Goal: Information Seeking & Learning: Learn about a topic

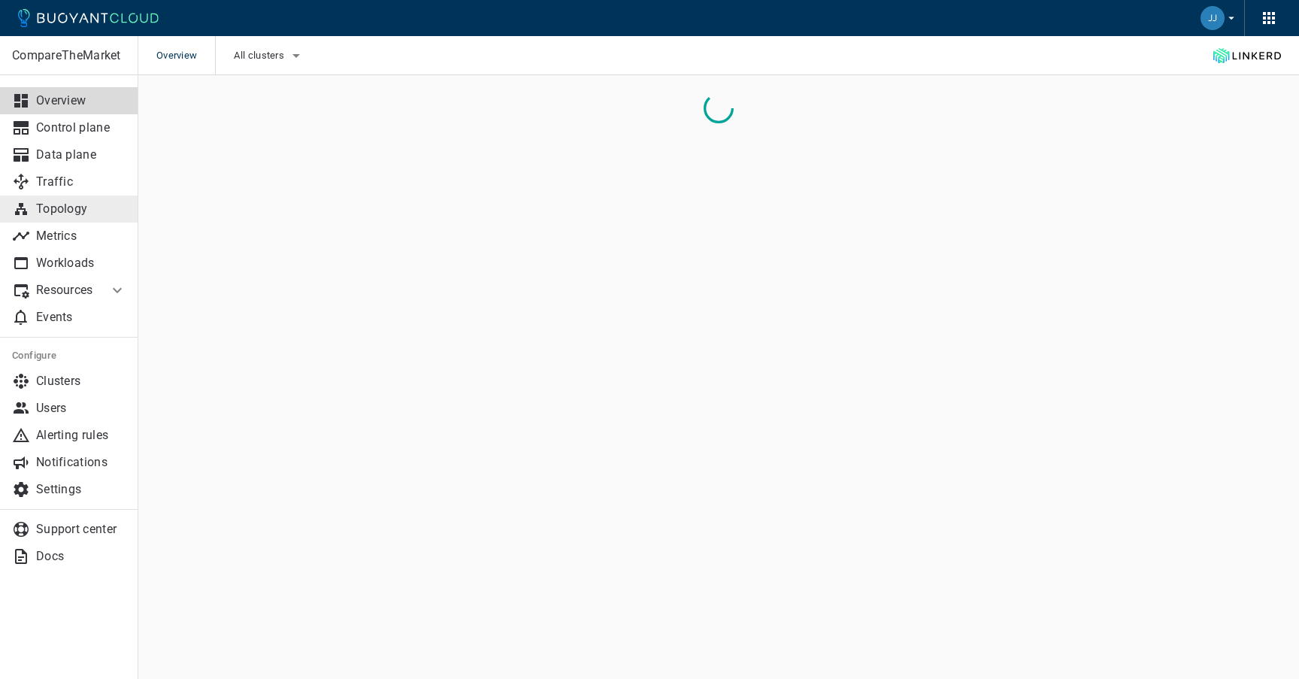
click at [86, 209] on p "Topology" at bounding box center [81, 208] width 90 height 15
click at [271, 52] on span "All clusters" at bounding box center [259, 56] width 53 height 12
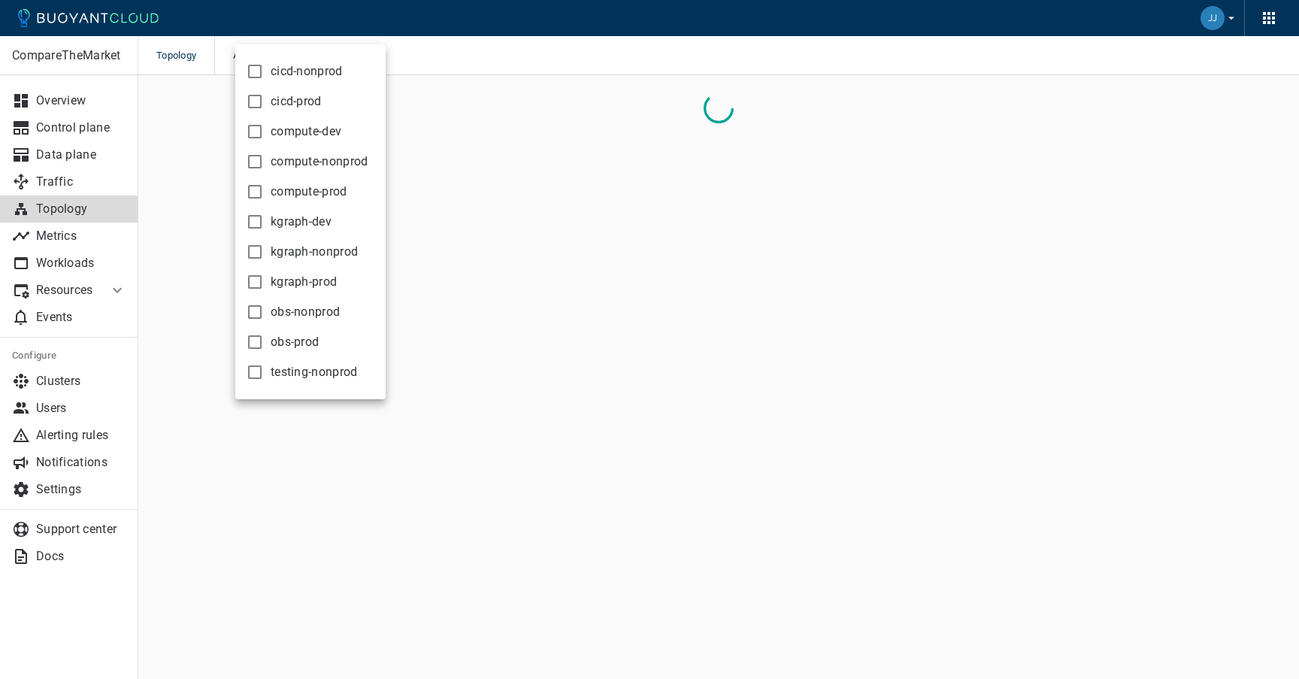
click at [334, 187] on span "compute-prod" at bounding box center [309, 191] width 77 height 15
click at [264, 187] on input "compute-prod" at bounding box center [255, 192] width 18 height 18
click at [488, 70] on div at bounding box center [649, 339] width 1299 height 679
click at [443, 46] on div "Topology All clusters" at bounding box center [718, 55] width 1160 height 39
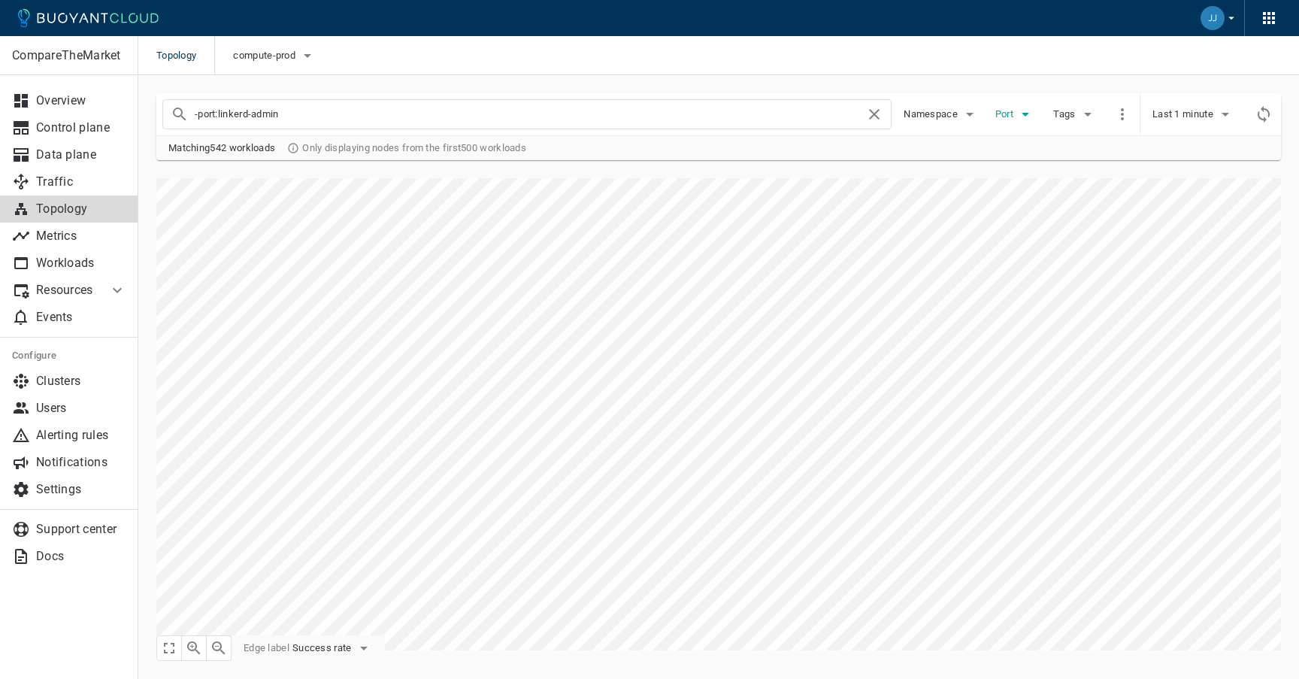
click at [1013, 111] on span "Port" at bounding box center [1005, 114] width 21 height 12
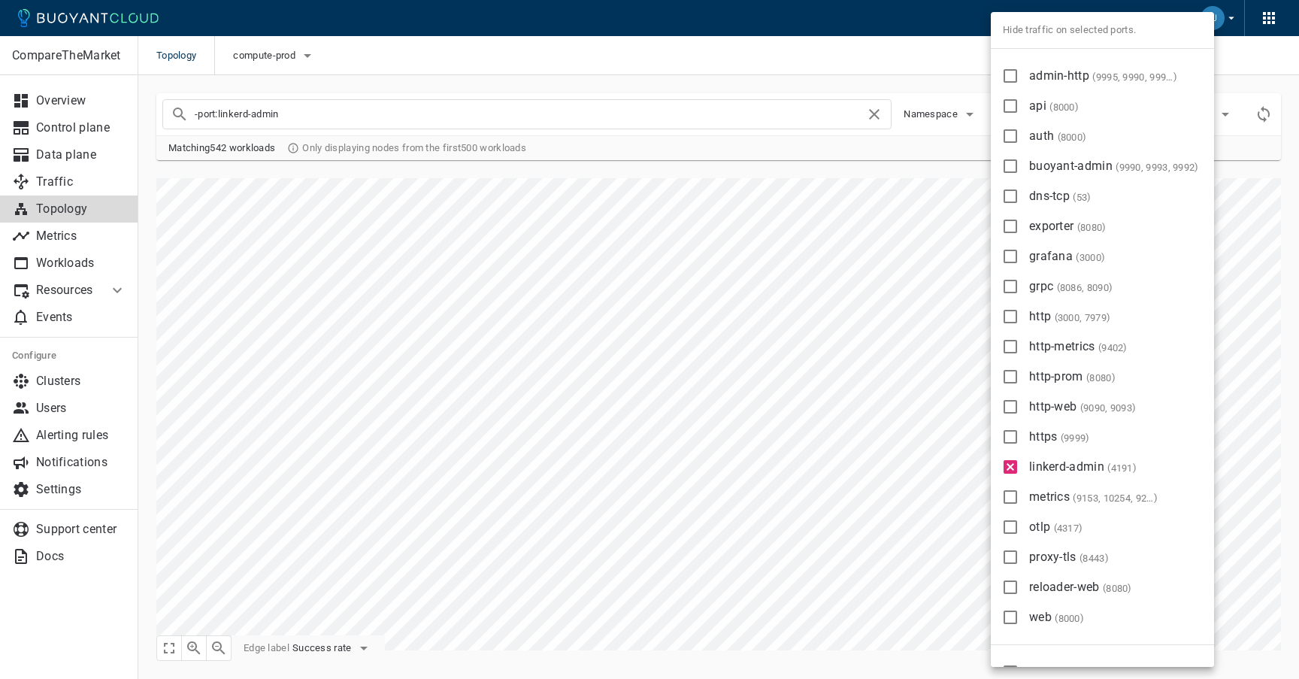
click at [1042, 260] on span "grafana ( 3000 )" at bounding box center [1067, 256] width 76 height 14
click at [1019, 260] on input "grafana ( 3000 )" at bounding box center [1010, 256] width 18 height 18
checkbox input "true"
type input "-port:linkerd-admin -port:grafana"
click at [1059, 475] on label "linkerd-admin ( 4191 )" at bounding box center [1066, 467] width 145 height 30
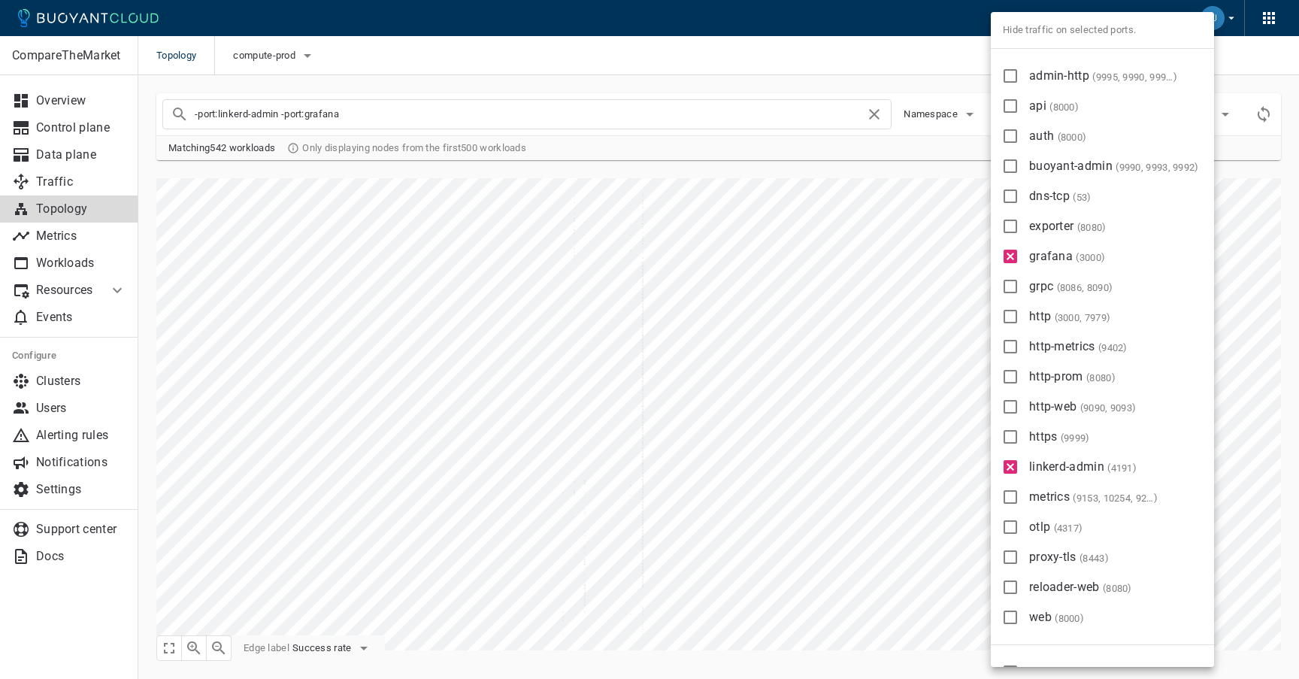
click at [1019, 475] on input "linkerd-admin ( 4191 )" at bounding box center [1010, 467] width 18 height 18
checkbox input "false"
click at [890, 49] on div at bounding box center [649, 339] width 1299 height 679
click at [1247, 47] on div at bounding box center [649, 339] width 1299 height 679
click at [1260, 22] on div at bounding box center [649, 339] width 1299 height 679
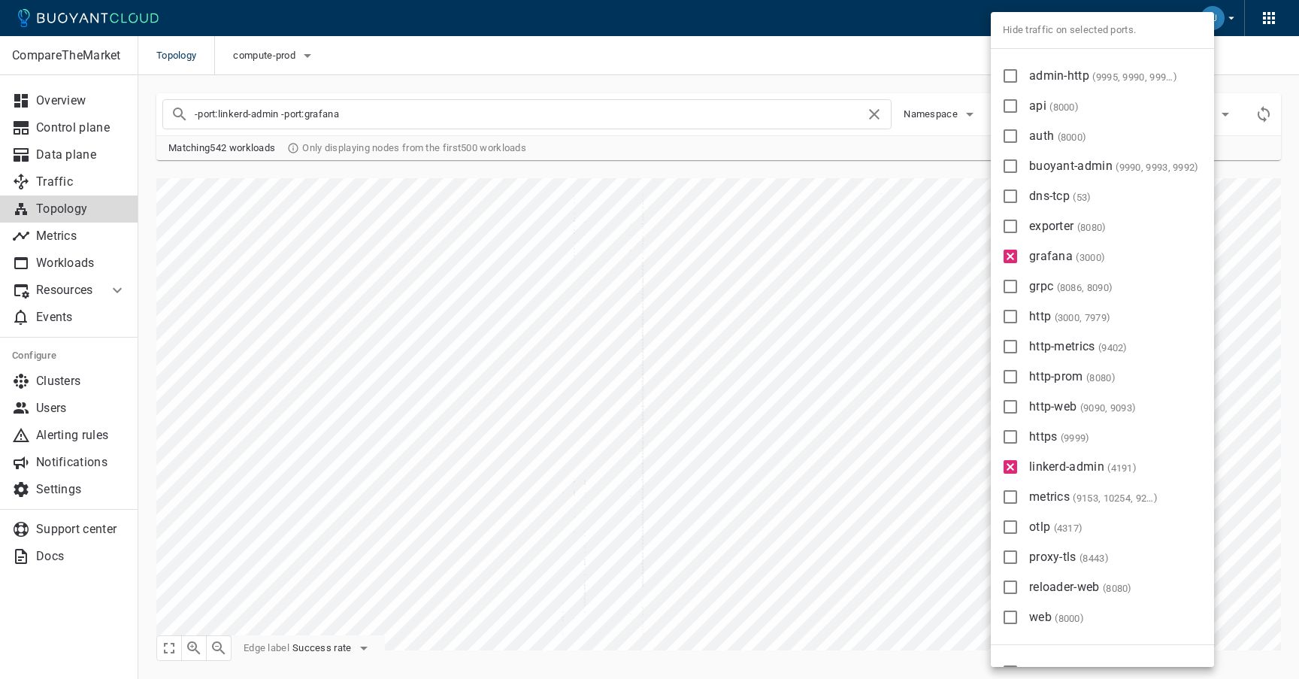
type input "-port:grafana"
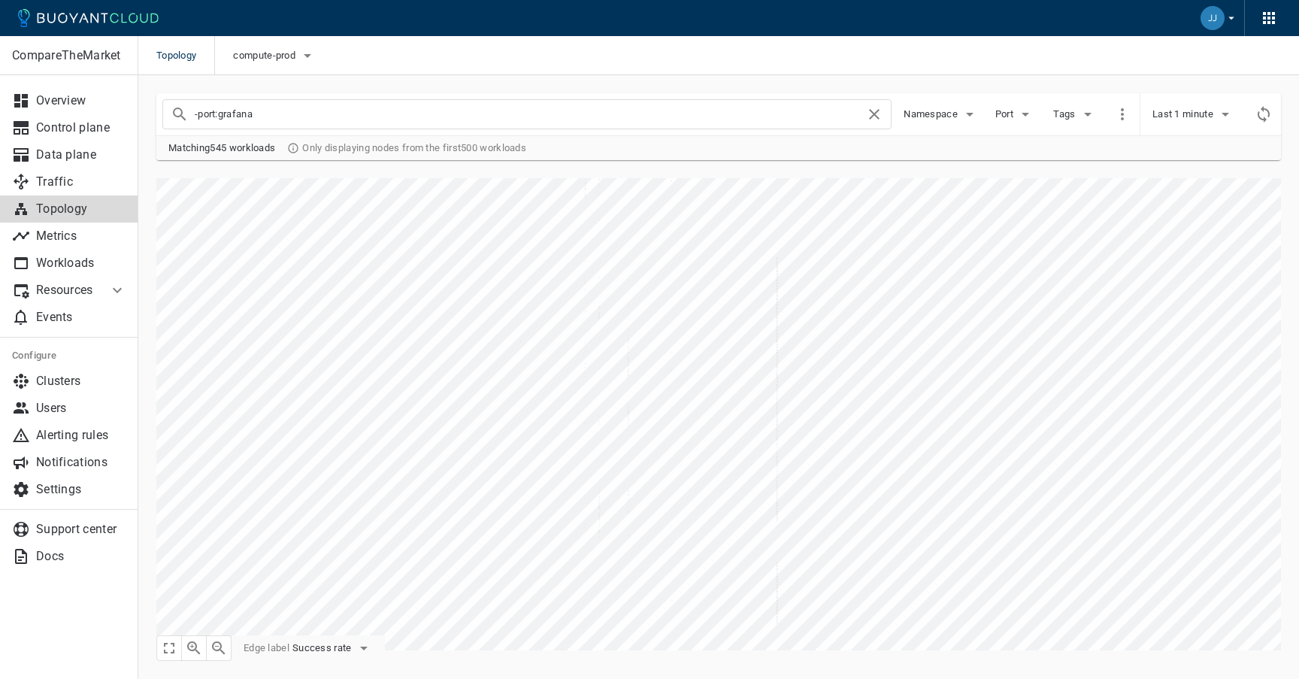
click at [1221, 13] on div "Hide traffic on selected ports. admin-http ( 9995, 9990, 9996, 9997, 9992 ) api…" at bounding box center [649, 339] width 1299 height 679
click at [1225, 20] on icon "button" at bounding box center [1231, 18] width 14 height 14
click at [920, 63] on div at bounding box center [649, 339] width 1299 height 679
click at [103, 404] on p "Users" at bounding box center [81, 408] width 90 height 15
